Goal: Check status

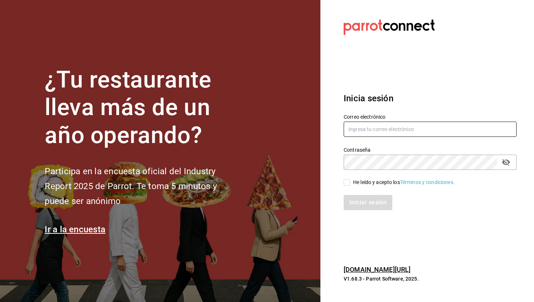
type input "juan.macias@malvamercadoorganico.com.mx"
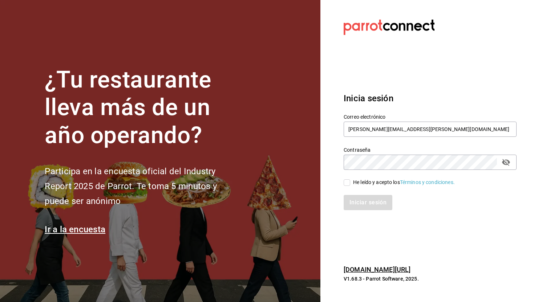
click at [354, 186] on div "He leído y acepto los Términos y condiciones." at bounding box center [404, 183] width 102 height 8
click at [350, 186] on input "He leído y acepto los Términos y condiciones." at bounding box center [347, 182] width 7 height 7
checkbox input "true"
click at [354, 204] on button "Iniciar sesión" at bounding box center [368, 202] width 49 height 15
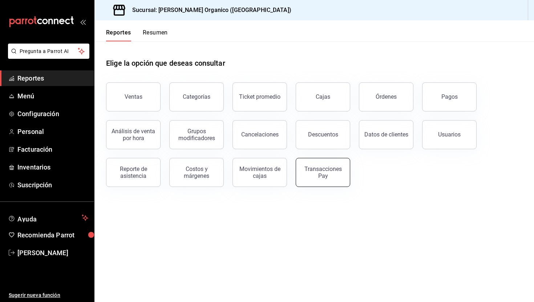
click at [341, 176] on div "Transacciones Pay" at bounding box center [322, 173] width 45 height 14
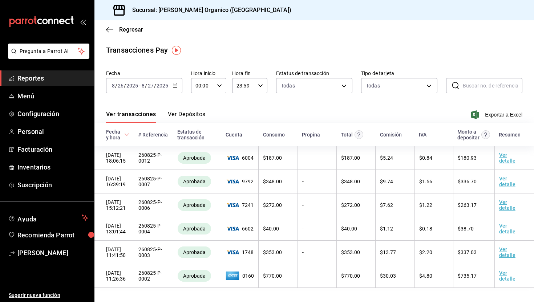
click at [193, 113] on button "Ver Depósitos" at bounding box center [187, 117] width 38 height 12
